Goal: Find specific page/section: Find specific page/section

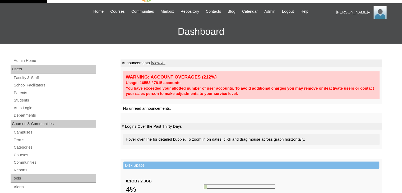
scroll to position [26, 0]
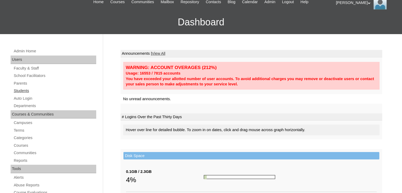
click at [16, 91] on link "Students" at bounding box center [54, 90] width 83 height 7
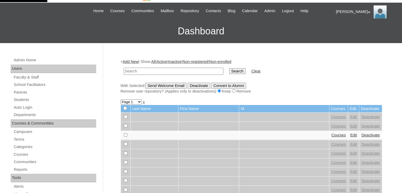
scroll to position [53, 0]
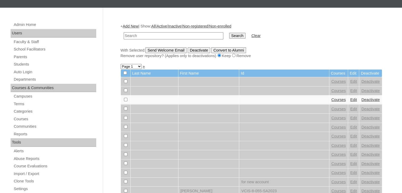
click at [159, 35] on input "text" at bounding box center [174, 35] width 100 height 7
type input "shiela"
click at [229, 33] on input "Search" at bounding box center [237, 36] width 16 height 6
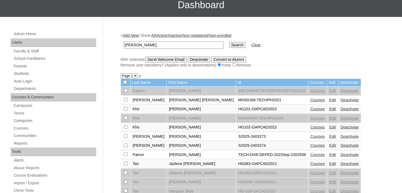
scroll to position [53, 0]
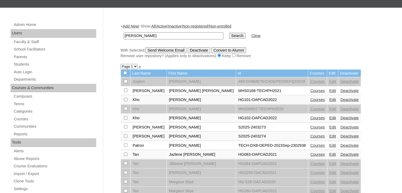
click at [143, 35] on input "shiela" at bounding box center [174, 35] width 100 height 7
type input "s"
click at [187, 34] on input "text" at bounding box center [174, 35] width 100 height 7
type input "mike"
click at [229, 33] on input "Search" at bounding box center [237, 36] width 16 height 6
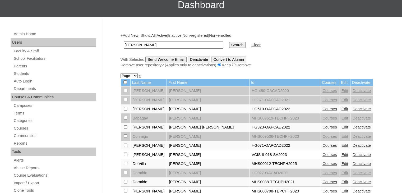
scroll to position [53, 0]
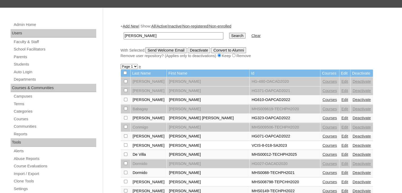
click at [183, 98] on td "Mike Jacob" at bounding box center [208, 99] width 82 height 9
click at [191, 99] on td "Mike Jacob" at bounding box center [208, 99] width 82 height 9
click at [142, 99] on td "Alonzo" at bounding box center [149, 99] width 36 height 9
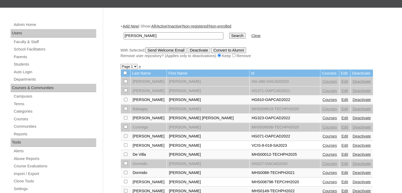
scroll to position [79, 0]
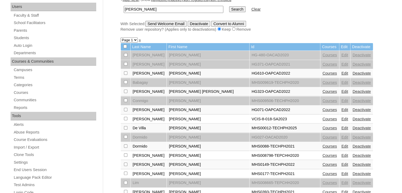
drag, startPoint x: 151, startPoint y: 72, endPoint x: 303, endPoint y: 24, distance: 160.1
click at [303, 24] on div "With Selected: Send Welcome Email Deactivate Convert to Alumni Remove user repo…" at bounding box center [252, 26] width 262 height 11
click at [177, 72] on td "[PERSON_NAME]" at bounding box center [208, 73] width 82 height 9
click at [322, 73] on link "Courses" at bounding box center [329, 73] width 15 height 4
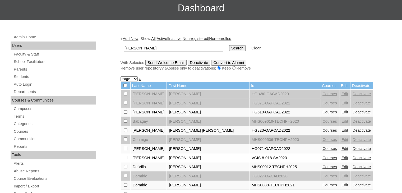
scroll to position [26, 0]
